Goal: Task Accomplishment & Management: Complete application form

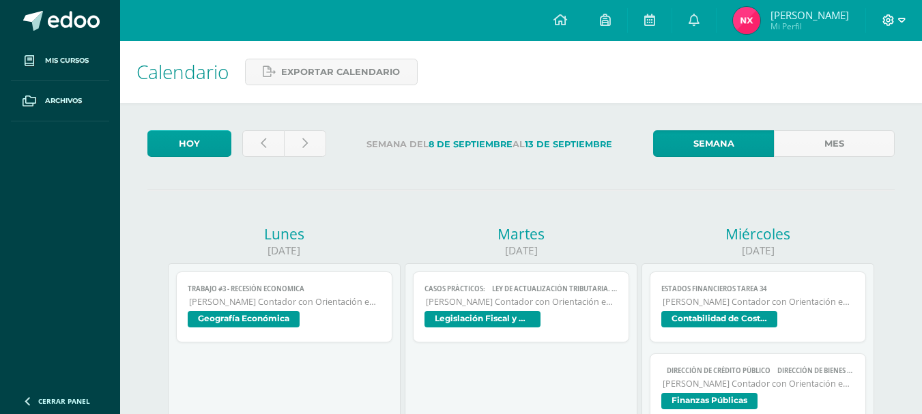
click at [893, 23] on icon at bounding box center [889, 20] width 12 height 12
click at [853, 100] on link "Cerrar sesión" at bounding box center [852, 93] width 108 height 20
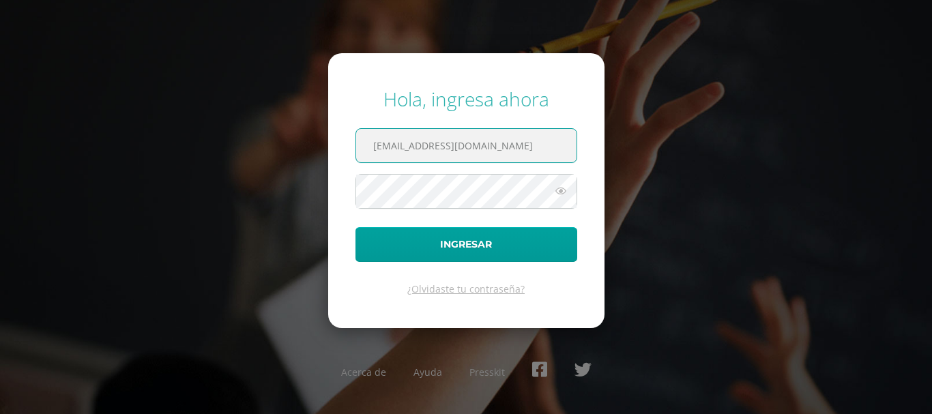
click at [540, 151] on input "[EMAIL_ADDRESS][DOMAIN_NAME]" at bounding box center [466, 145] width 220 height 33
type input "[EMAIL_ADDRESS][DOMAIN_NAME]"
click at [560, 190] on icon at bounding box center [561, 191] width 18 height 16
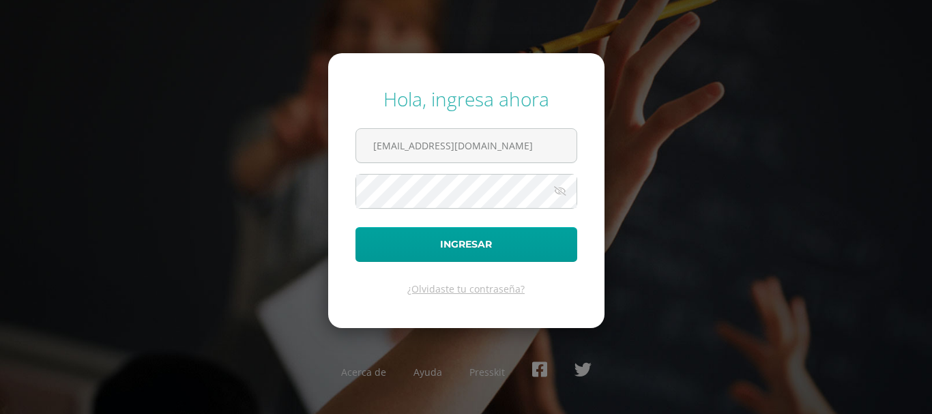
click at [560, 191] on icon at bounding box center [560, 191] width 19 height 16
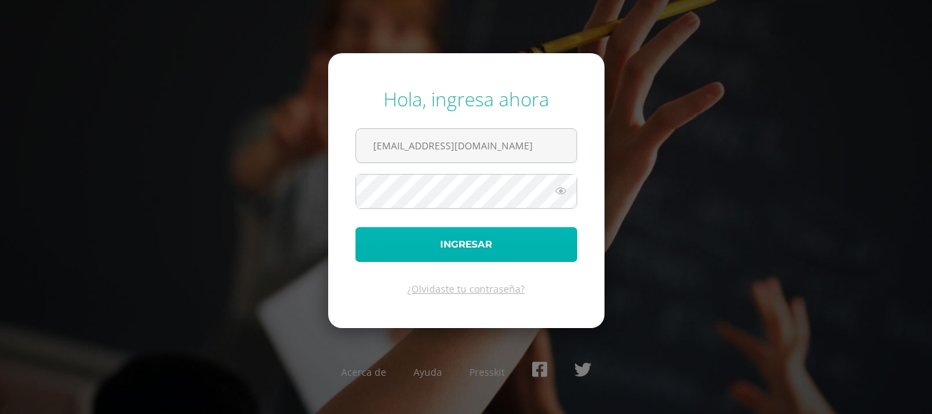
click at [534, 243] on button "Ingresar" at bounding box center [467, 244] width 222 height 35
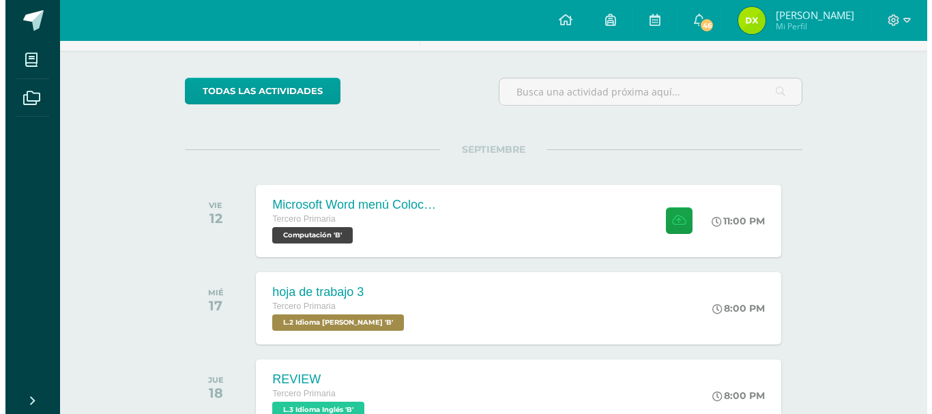
scroll to position [89, 0]
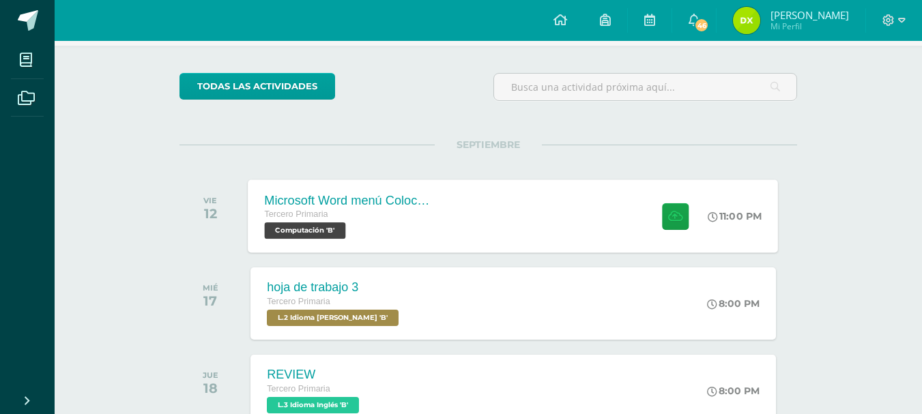
click at [340, 219] on div "Tercero Primaria" at bounding box center [347, 214] width 165 height 15
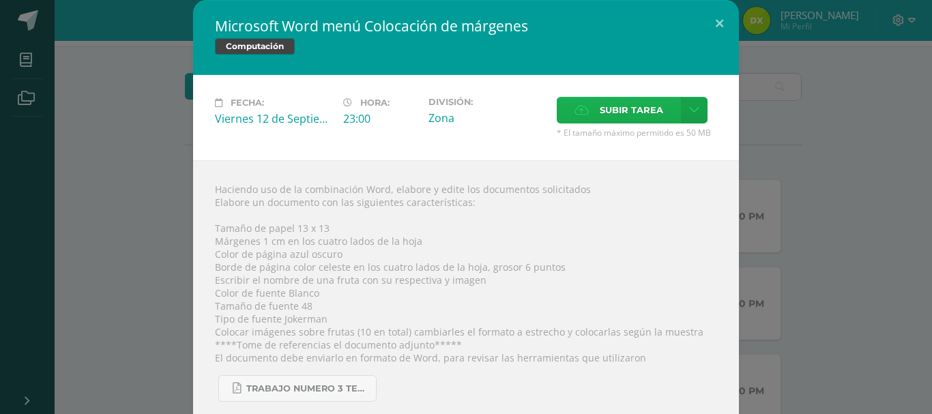
click at [613, 106] on span "Subir tarea" at bounding box center [631, 110] width 63 height 25
click at [0, 0] on input "Subir tarea" at bounding box center [0, 0] width 0 height 0
click at [611, 114] on span "Subir tarea" at bounding box center [631, 110] width 63 height 25
click at [0, 0] on input "Subir tarea" at bounding box center [0, 0] width 0 height 0
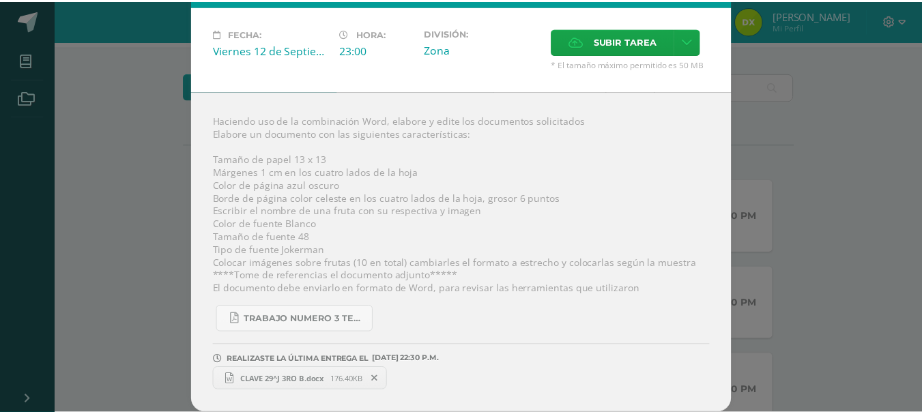
scroll to position [0, 0]
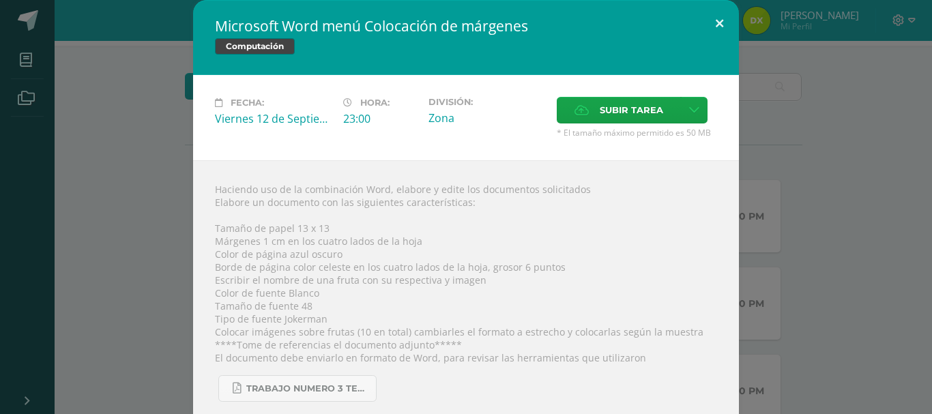
click at [706, 27] on button at bounding box center [719, 23] width 39 height 46
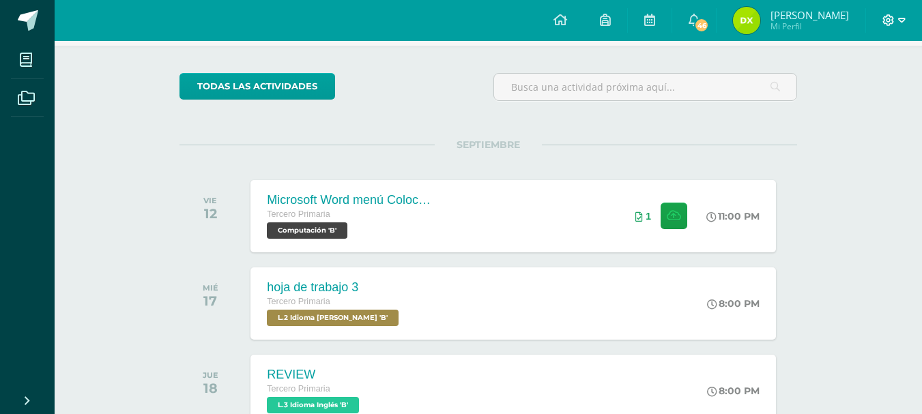
click at [891, 21] on icon at bounding box center [888, 20] width 12 height 12
click at [860, 95] on span "Cerrar sesión" at bounding box center [858, 93] width 61 height 13
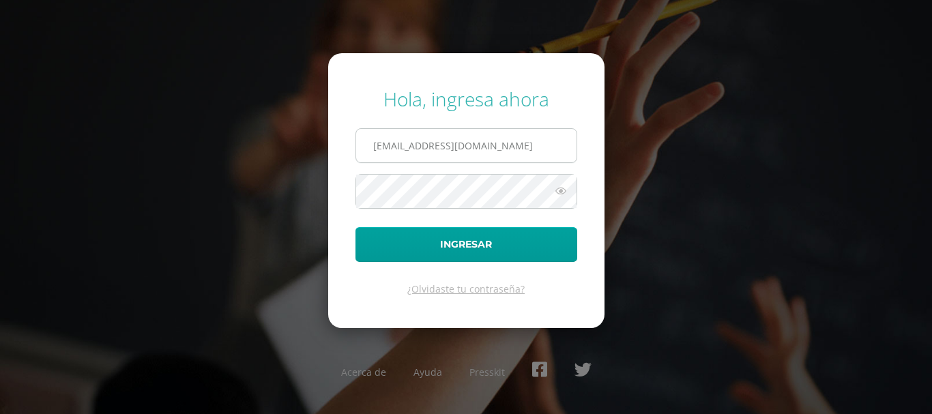
click at [560, 151] on input "[EMAIL_ADDRESS][DOMAIN_NAME]" at bounding box center [466, 145] width 220 height 33
click at [514, 151] on input "555@laestr" at bounding box center [466, 145] width 220 height 33
type input "5"
type input "[EMAIL_ADDRESS][DOMAIN_NAME]"
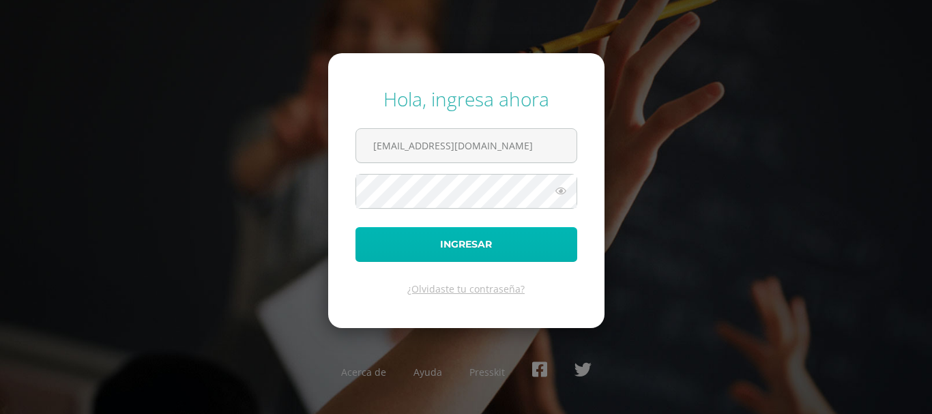
click at [493, 250] on button "Ingresar" at bounding box center [467, 244] width 222 height 35
